Goal: Find specific page/section: Find specific page/section

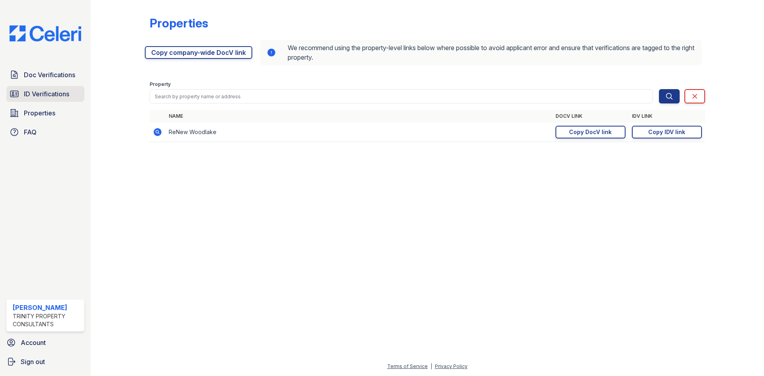
click at [25, 91] on span "ID Verifications" at bounding box center [46, 94] width 45 height 10
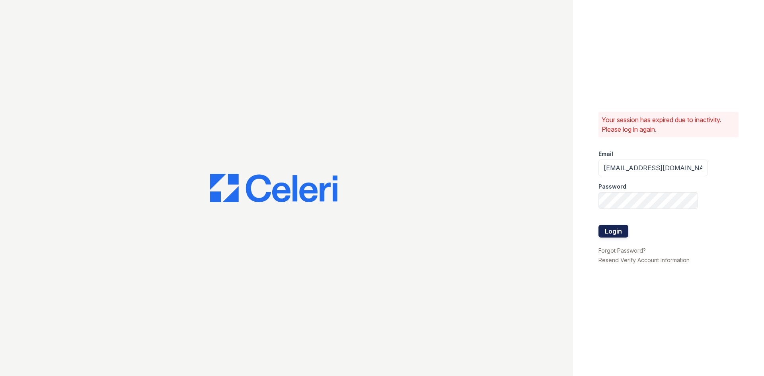
click at [611, 232] on button "Login" at bounding box center [614, 231] width 30 height 13
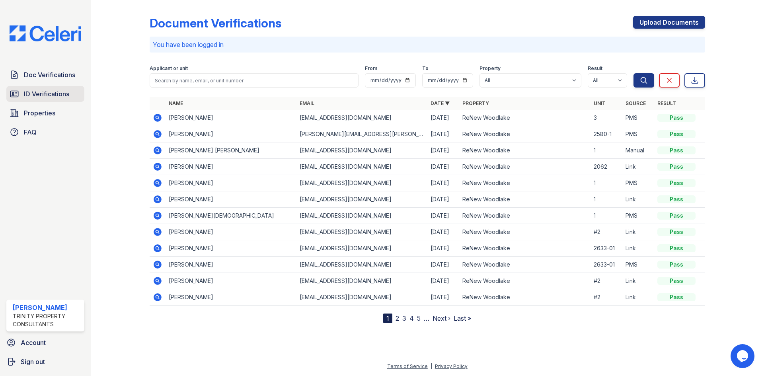
click at [38, 91] on span "ID Verifications" at bounding box center [46, 94] width 45 height 10
